Goal: Information Seeking & Learning: Learn about a topic

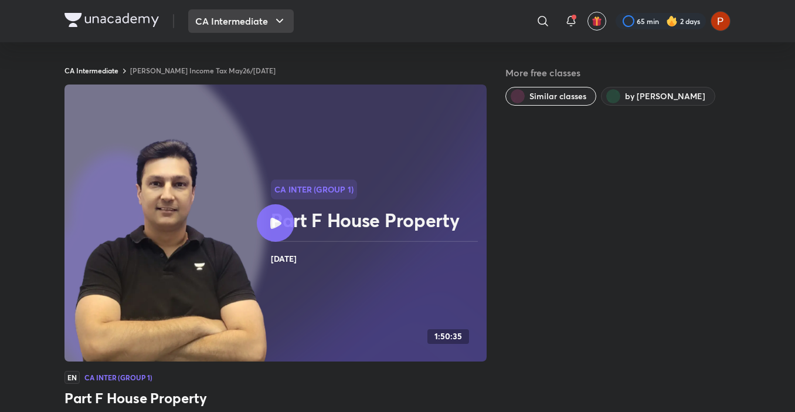
click at [216, 25] on button "CA Intermediate" at bounding box center [241, 20] width 106 height 23
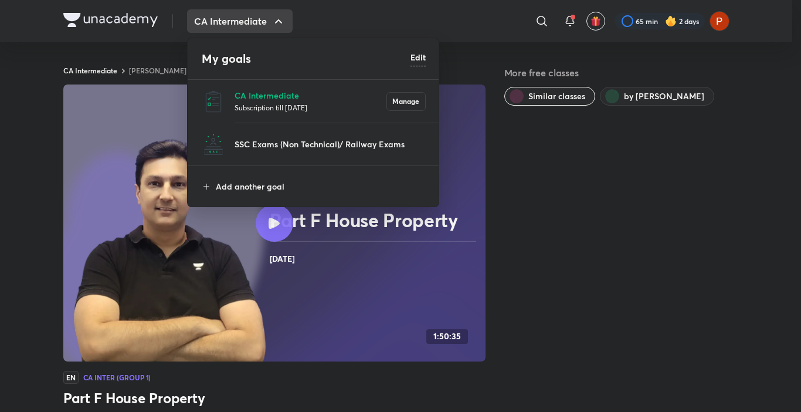
click at [252, 102] on p "Subscription till [DATE]" at bounding box center [311, 107] width 152 height 12
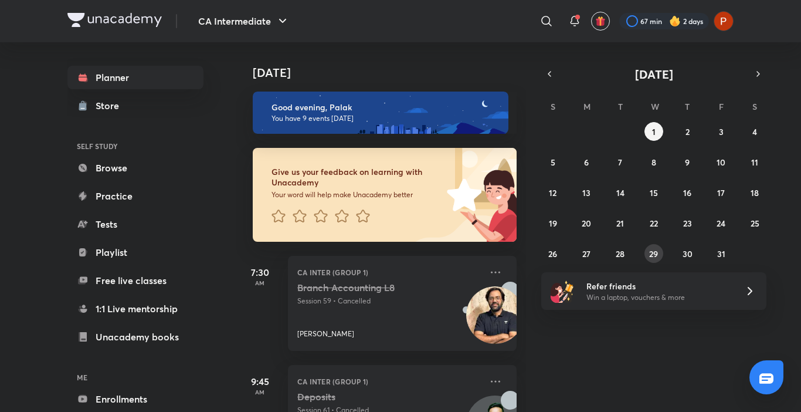
click at [653, 247] on button "29" at bounding box center [654, 253] width 19 height 19
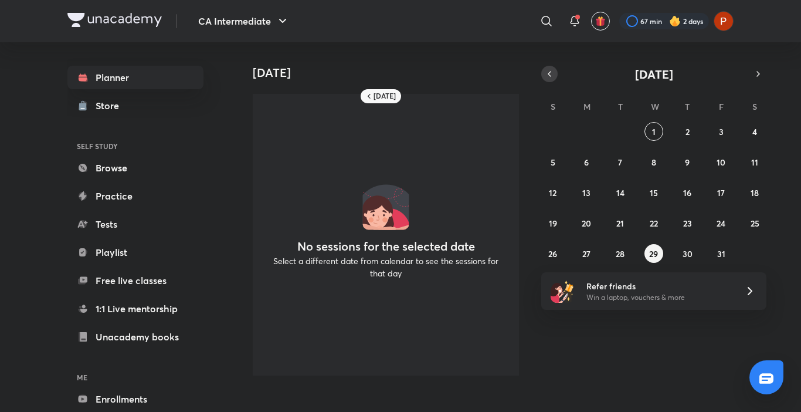
click at [552, 78] on icon "button" at bounding box center [549, 74] width 9 height 11
click at [592, 250] on button "29" at bounding box center [586, 253] width 19 height 19
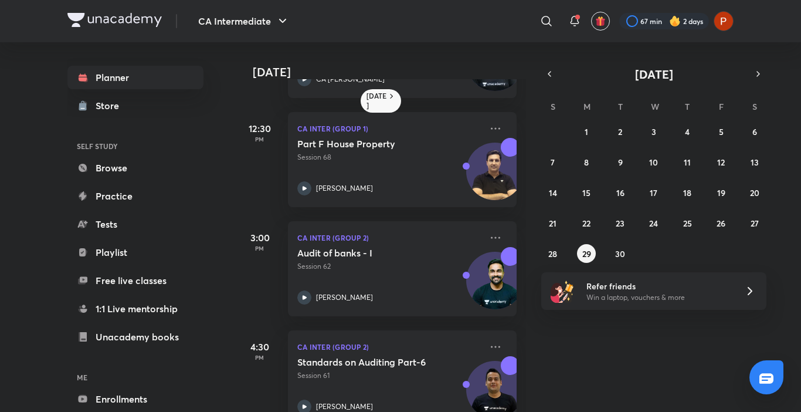
scroll to position [586, 0]
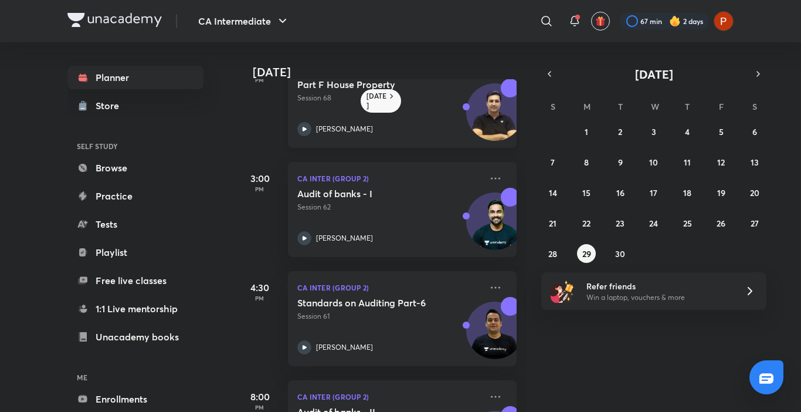
click at [301, 128] on icon at bounding box center [304, 129] width 14 height 14
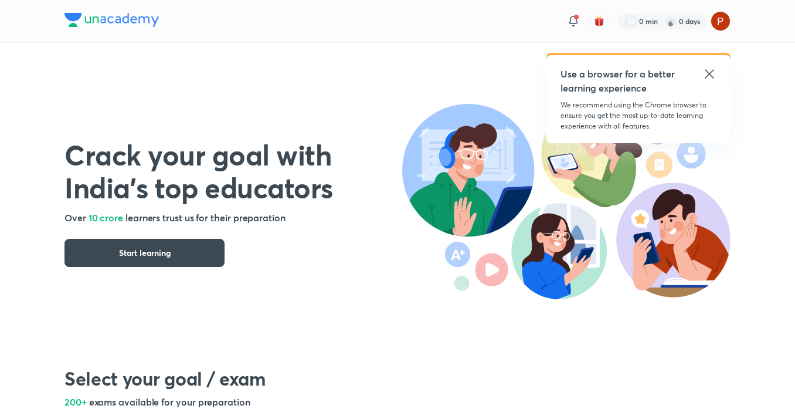
click at [713, 76] on icon at bounding box center [709, 73] width 9 height 9
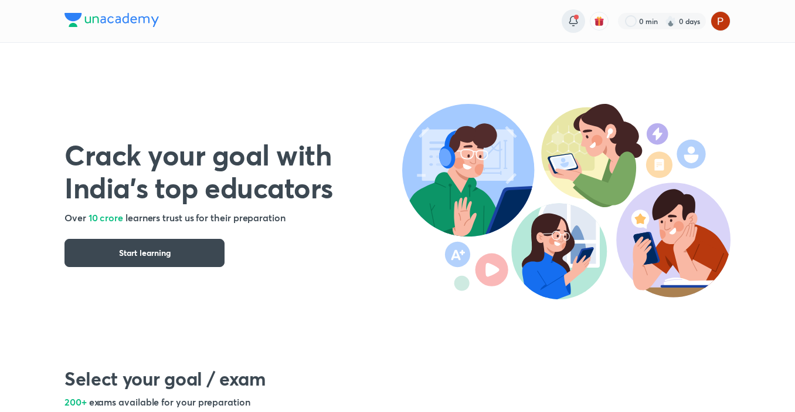
click at [575, 23] on icon at bounding box center [573, 19] width 8 height 7
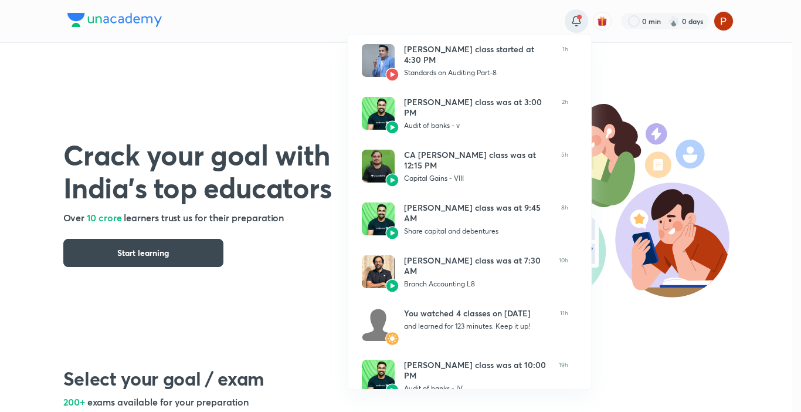
click at [286, 243] on div at bounding box center [400, 206] width 801 height 412
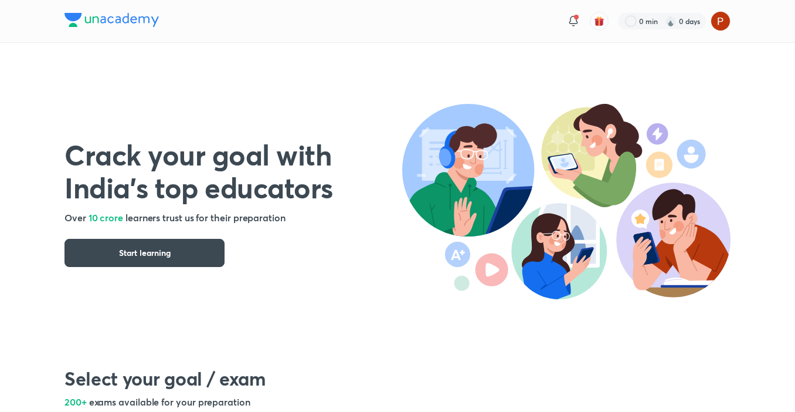
click at [377, 62] on div "Crack your goal with India’s top educators Over 10 crore learners trust us for …" at bounding box center [398, 191] width 666 height 296
click at [571, 21] on icon at bounding box center [574, 21] width 14 height 14
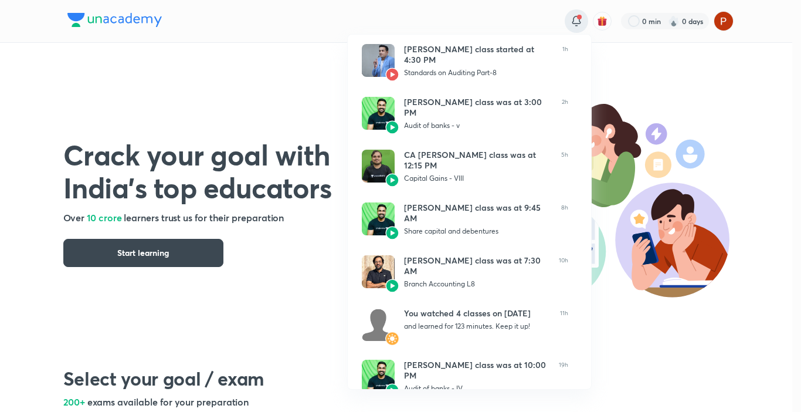
click at [571, 21] on div at bounding box center [400, 206] width 801 height 412
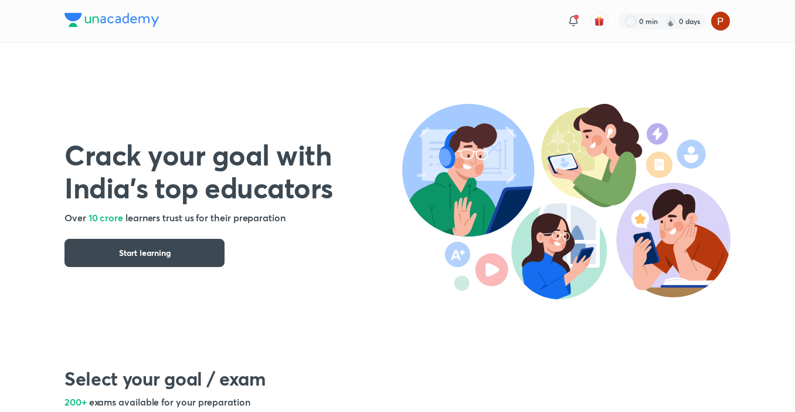
click at [457, 54] on div "Crack your goal with India’s top educators Over 10 crore learners trust us for …" at bounding box center [398, 191] width 666 height 296
click at [183, 251] on button "Start learning" at bounding box center [145, 253] width 160 height 28
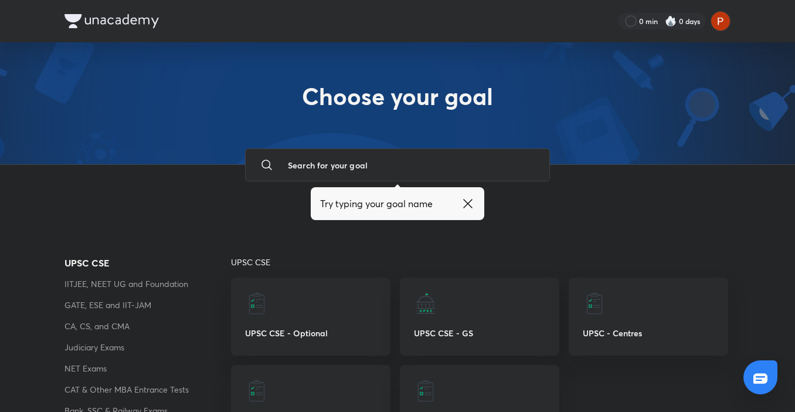
click at [469, 199] on icon at bounding box center [468, 203] width 14 height 14
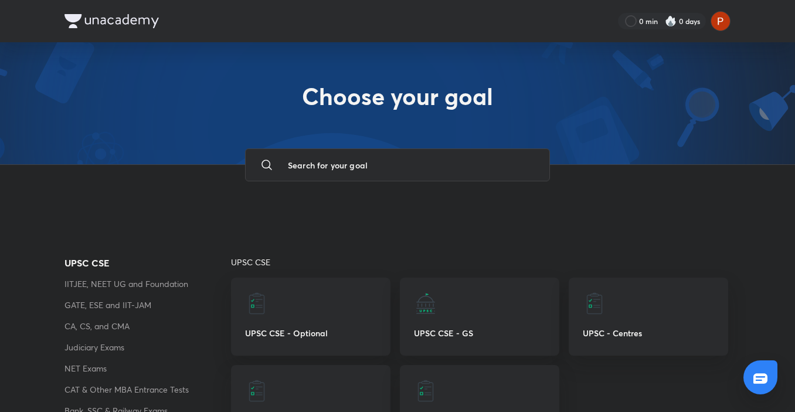
click at [718, 10] on nav "0 min 0 days" at bounding box center [398, 21] width 666 height 42
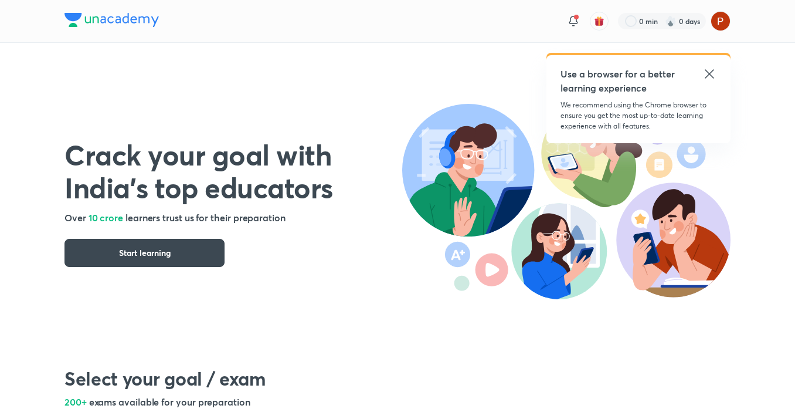
click at [706, 77] on icon at bounding box center [709, 73] width 9 height 9
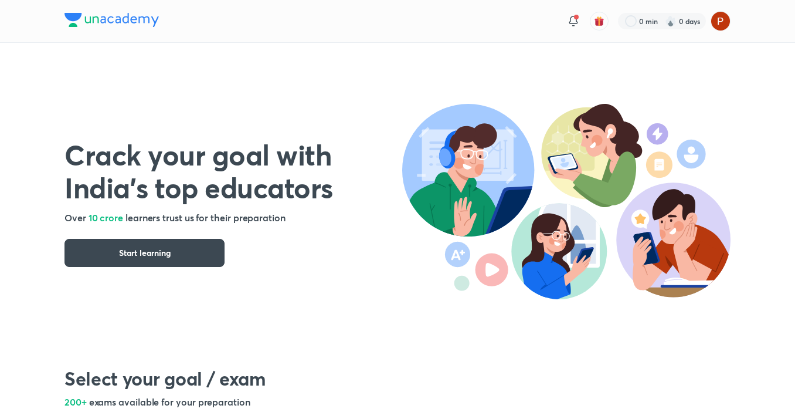
click at [437, 120] on img at bounding box center [566, 201] width 328 height 195
click at [351, 66] on div "Crack your goal with India’s top educators Over 10 crore learners trust us for …" at bounding box center [398, 191] width 666 height 296
click at [568, 26] on icon at bounding box center [574, 21] width 14 height 14
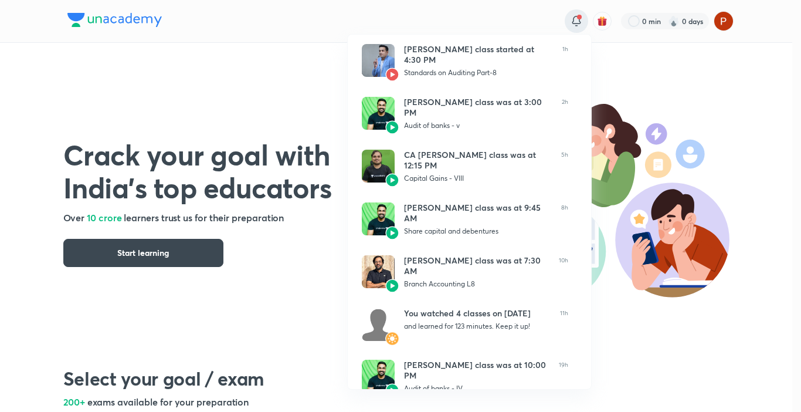
click at [568, 26] on div at bounding box center [400, 206] width 801 height 412
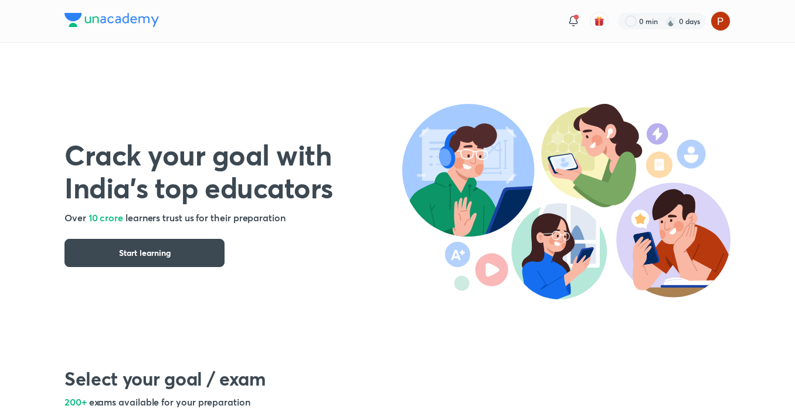
click at [662, 97] on div "Crack your goal with India’s top educators Over 10 crore learners trust us for …" at bounding box center [398, 191] width 666 height 296
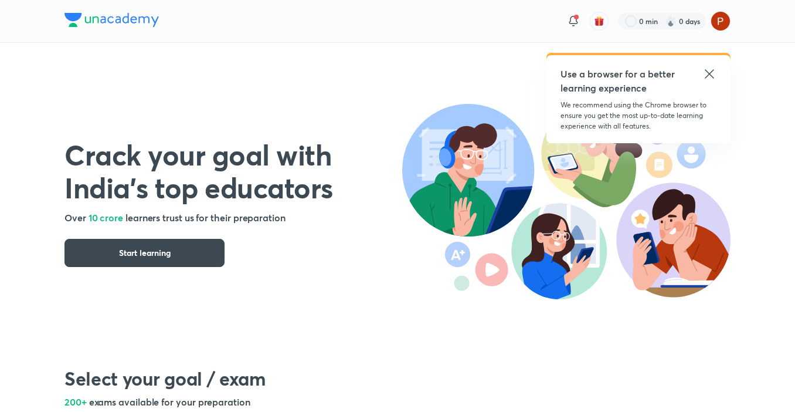
click at [705, 72] on icon at bounding box center [710, 74] width 14 height 14
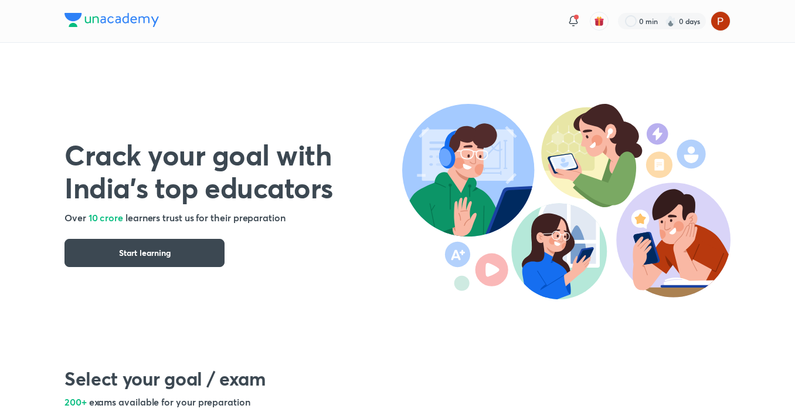
click at [533, 315] on div "Crack your goal with India’s top educators Over 10 crore learners trust us for …" at bounding box center [398, 191] width 666 height 296
click at [727, 21] on img at bounding box center [721, 21] width 20 height 20
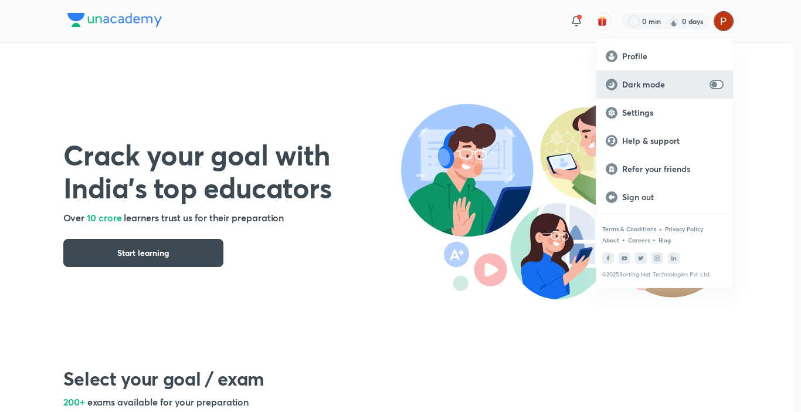
click at [706, 80] on div "Dark mode" at bounding box center [664, 84] width 137 height 28
checkbox input "true"
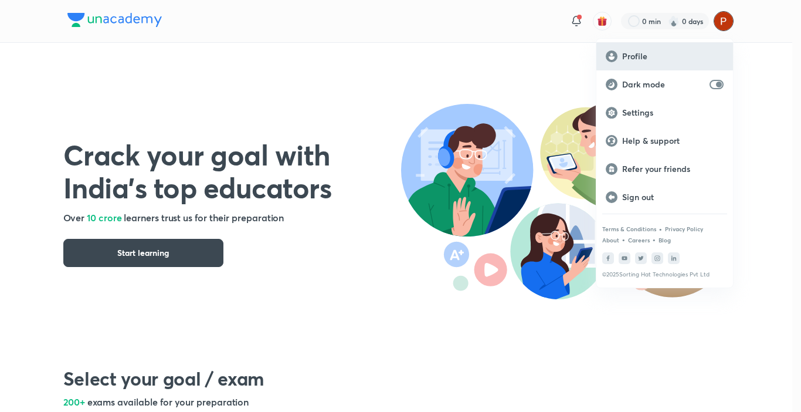
click at [720, 59] on p "Profile" at bounding box center [672, 56] width 101 height 11
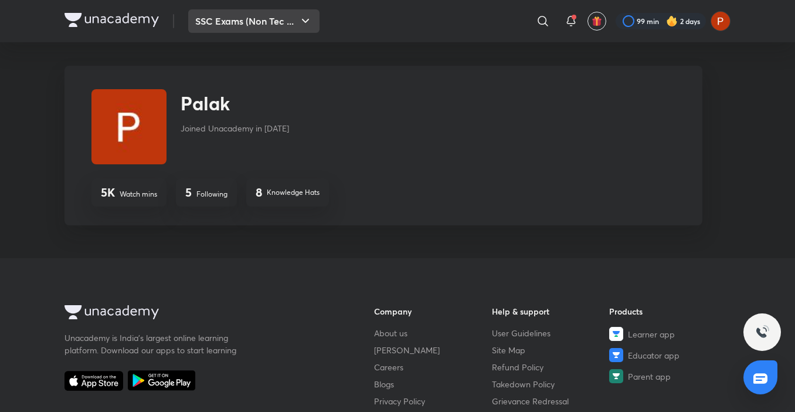
click at [279, 13] on button "SSC Exams (Non Tec ..." at bounding box center [253, 20] width 131 height 23
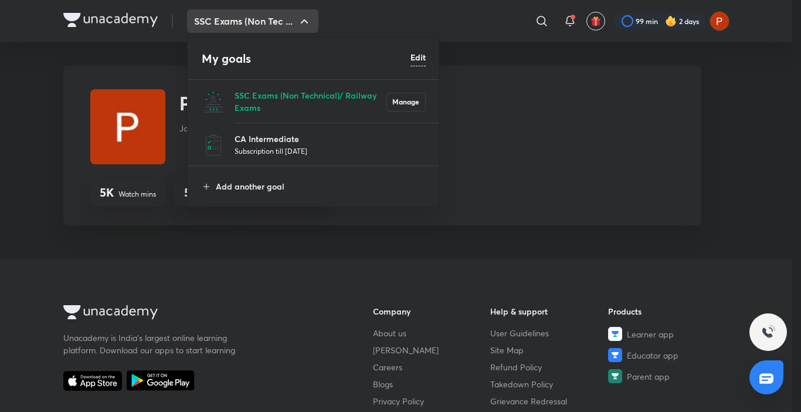
click at [290, 131] on li "CA Intermediate Subscription till 12 Jul 2026" at bounding box center [314, 144] width 252 height 43
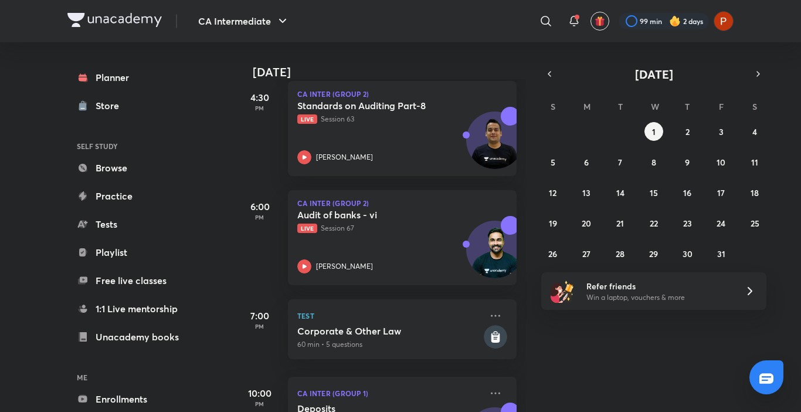
scroll to position [798, 0]
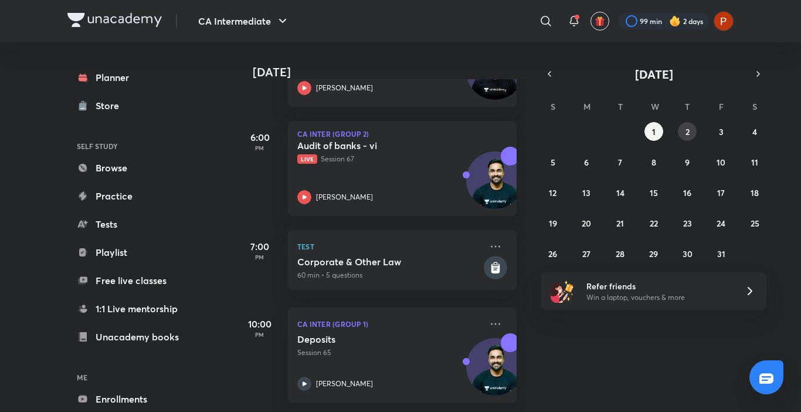
click at [686, 125] on button "2" at bounding box center [687, 131] width 19 height 19
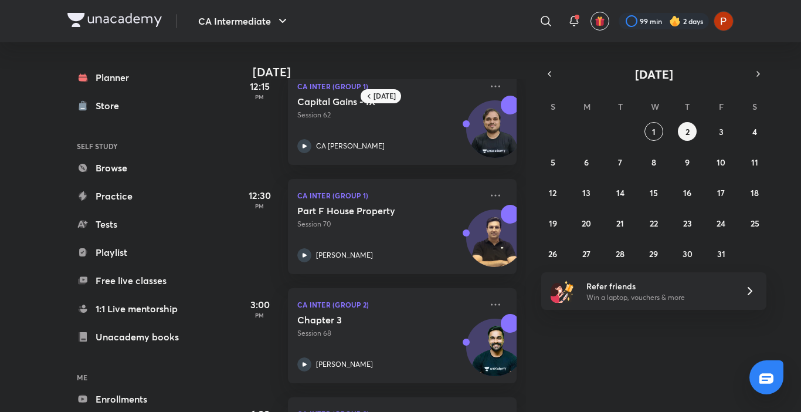
scroll to position [364, 0]
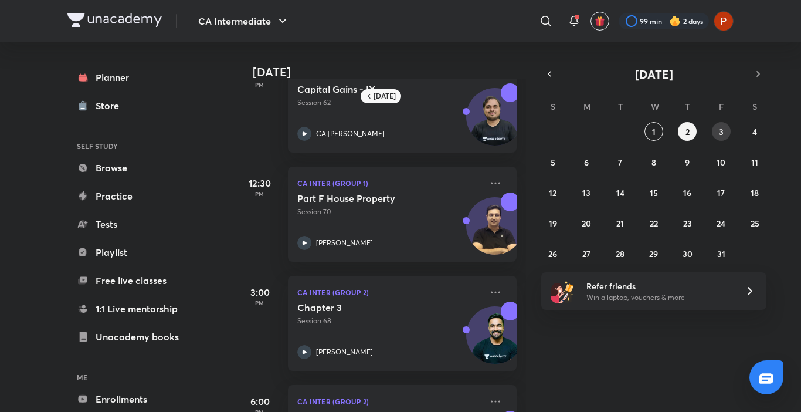
click at [717, 130] on button "3" at bounding box center [721, 131] width 19 height 19
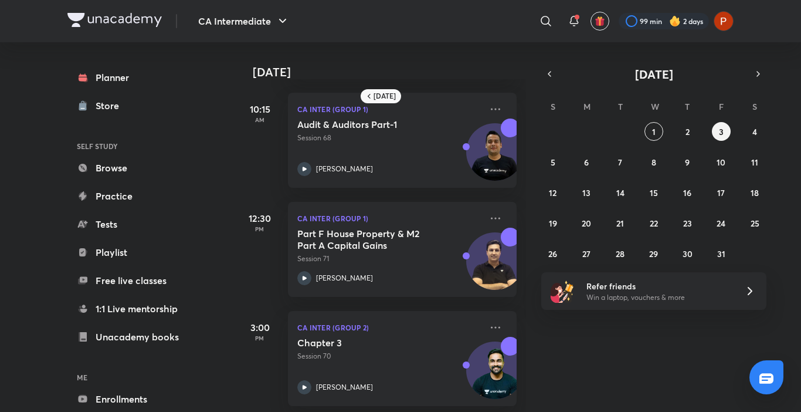
scroll to position [0, 0]
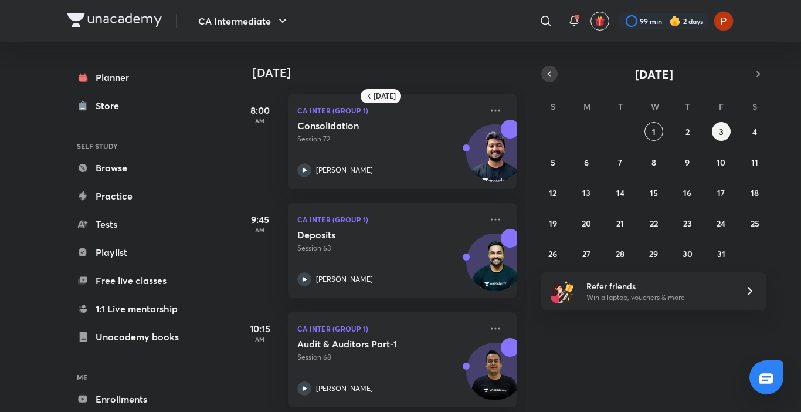
click at [550, 67] on button "button" at bounding box center [549, 74] width 16 height 16
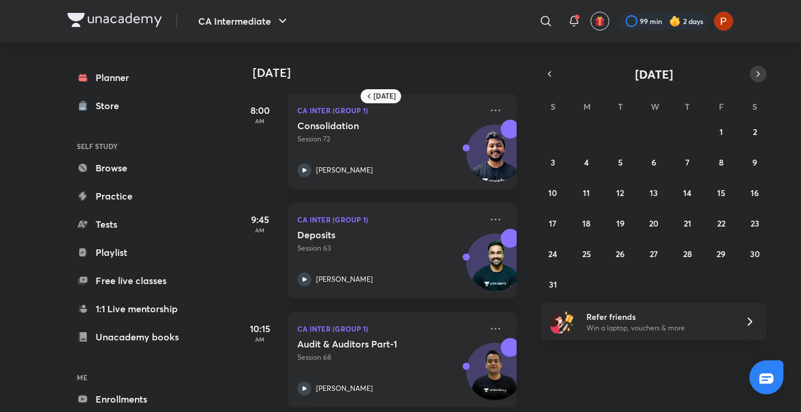
click at [761, 75] on icon "button" at bounding box center [758, 74] width 9 height 11
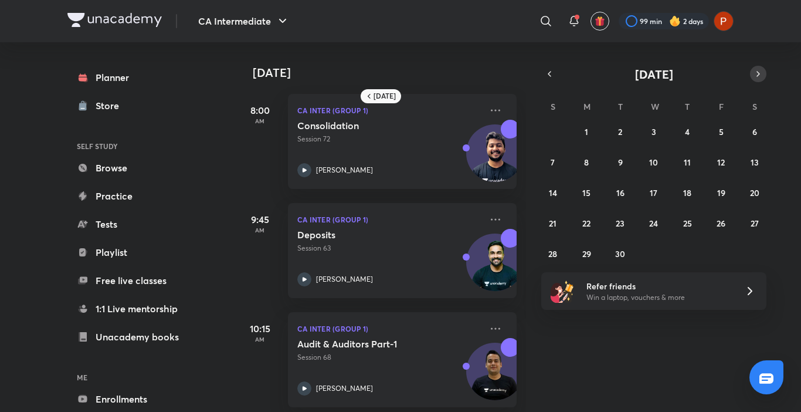
click at [761, 75] on icon "button" at bounding box center [758, 74] width 9 height 11
click at [546, 76] on icon "button" at bounding box center [549, 74] width 9 height 11
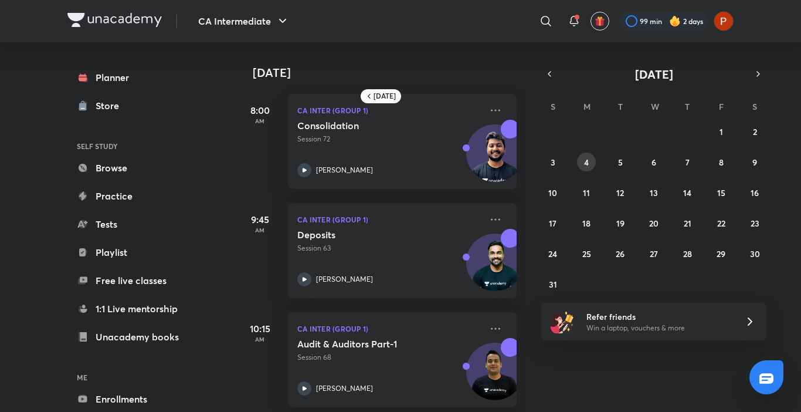
click at [588, 158] on abbr "4" at bounding box center [586, 162] width 5 height 11
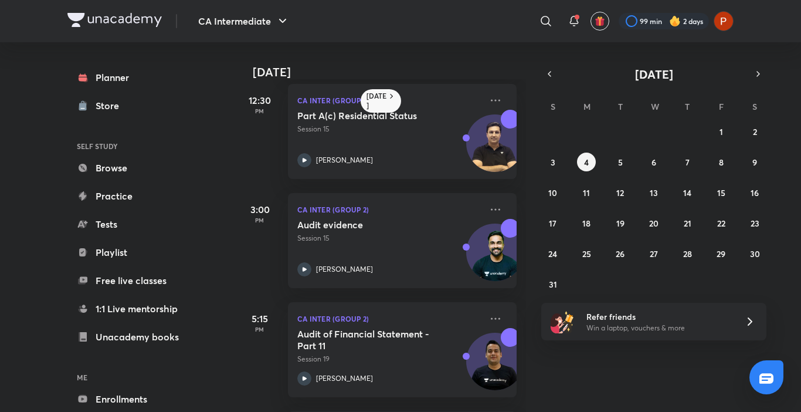
scroll to position [566, 0]
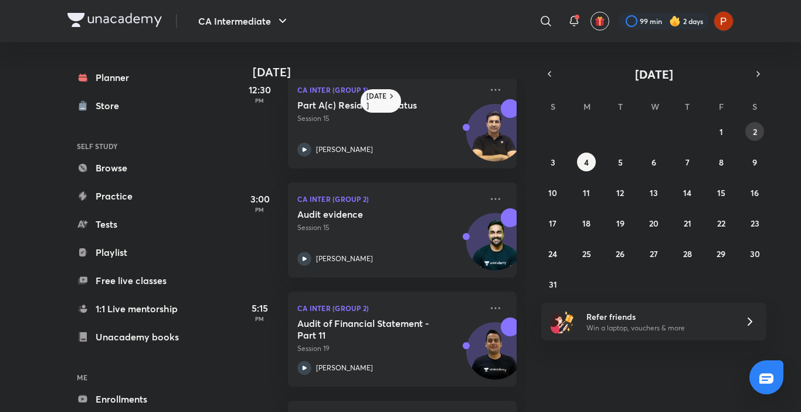
click at [748, 138] on button "2" at bounding box center [754, 131] width 19 height 19
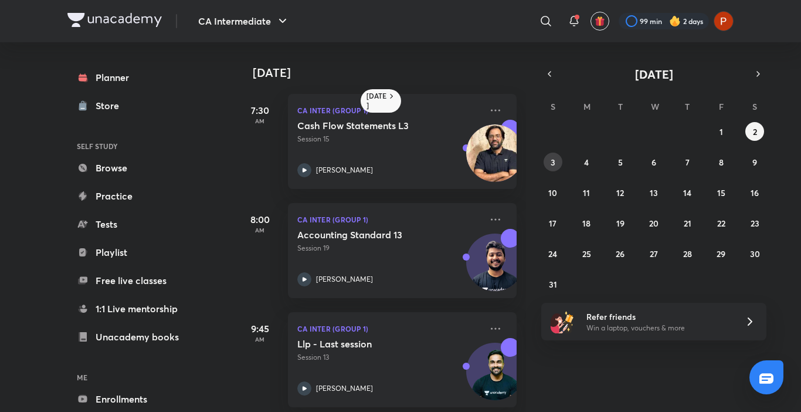
click at [556, 166] on button "3" at bounding box center [553, 161] width 19 height 19
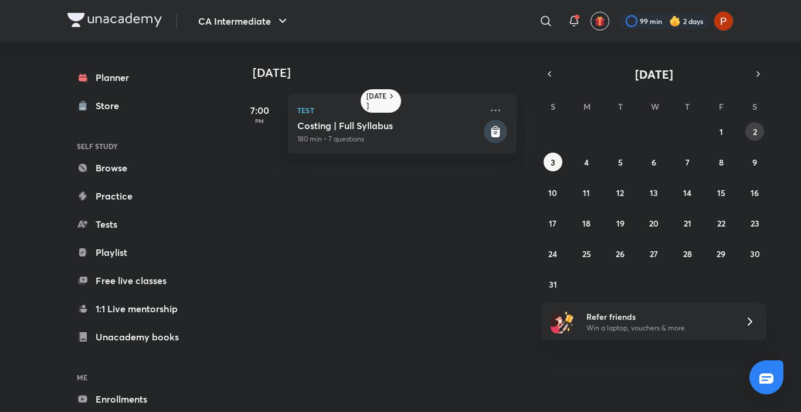
click at [755, 127] on abbr "2" at bounding box center [755, 131] width 4 height 11
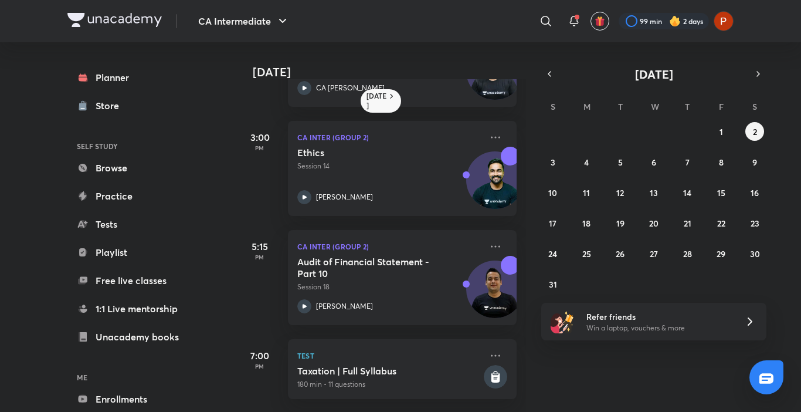
scroll to position [329, 0]
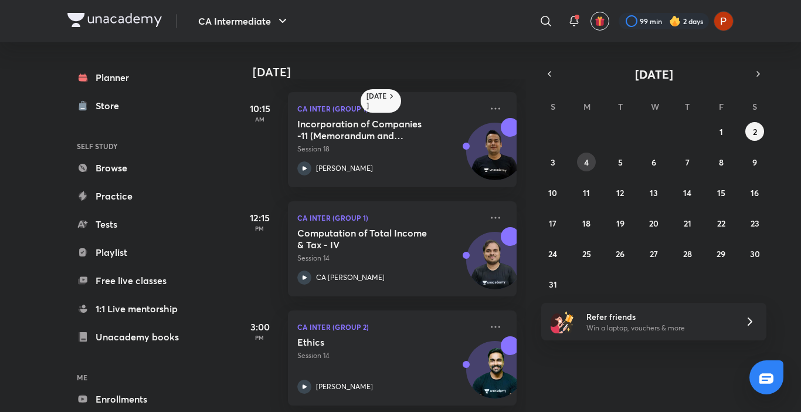
click at [579, 165] on button "4" at bounding box center [586, 161] width 19 height 19
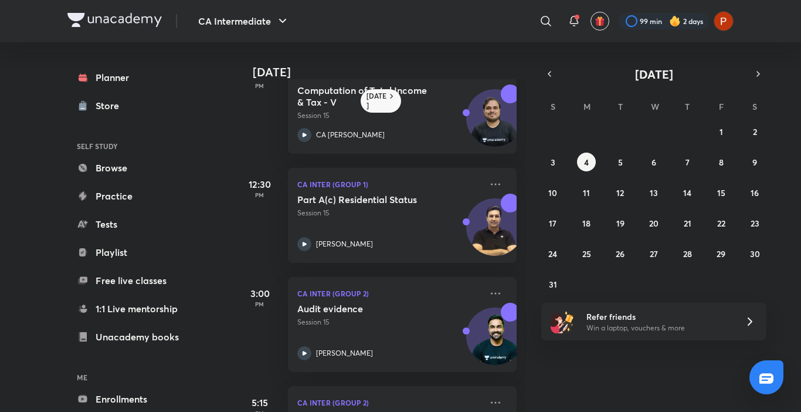
scroll to position [494, 0]
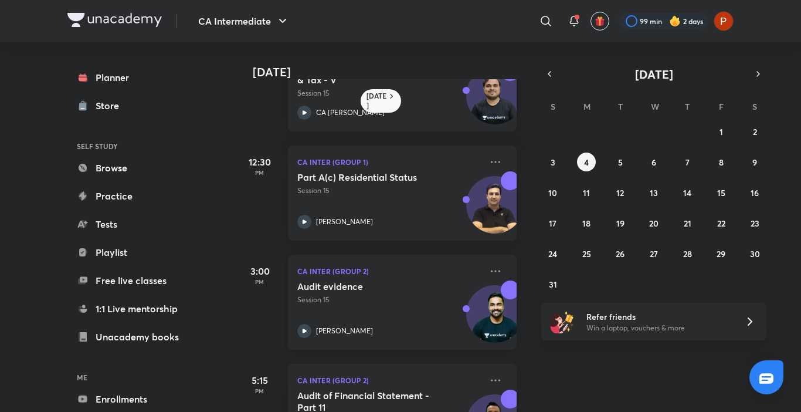
click at [303, 333] on icon at bounding box center [305, 330] width 4 height 4
